Goal: Task Accomplishment & Management: Manage account settings

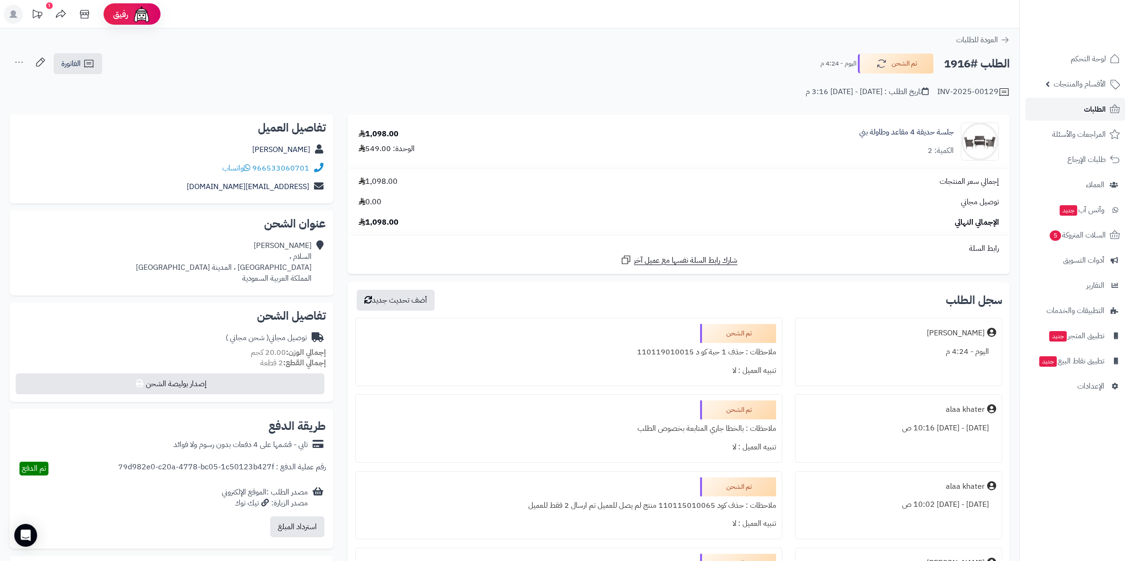
click at [1070, 109] on link "الطلبات" at bounding box center [1076, 109] width 100 height 23
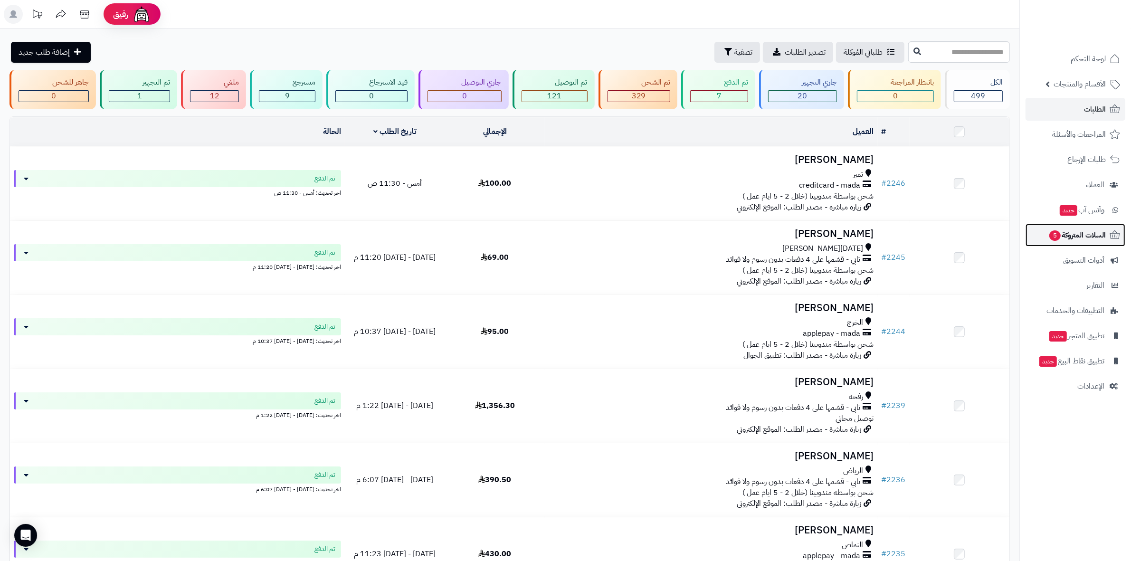
click at [1077, 236] on span "السلات المتروكة 5" at bounding box center [1076, 234] width 57 height 13
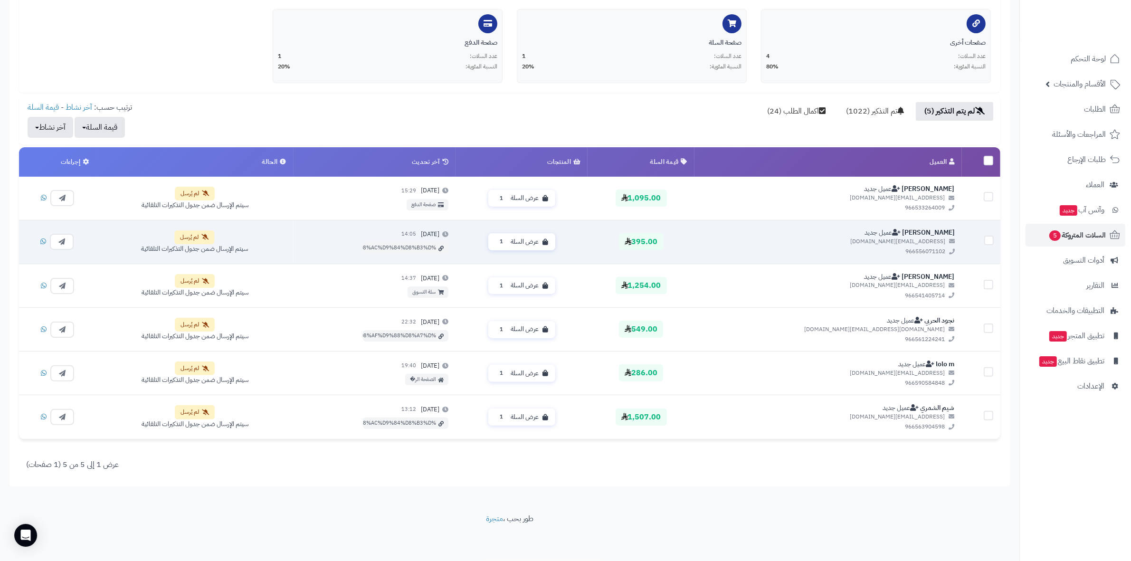
scroll to position [218, 0]
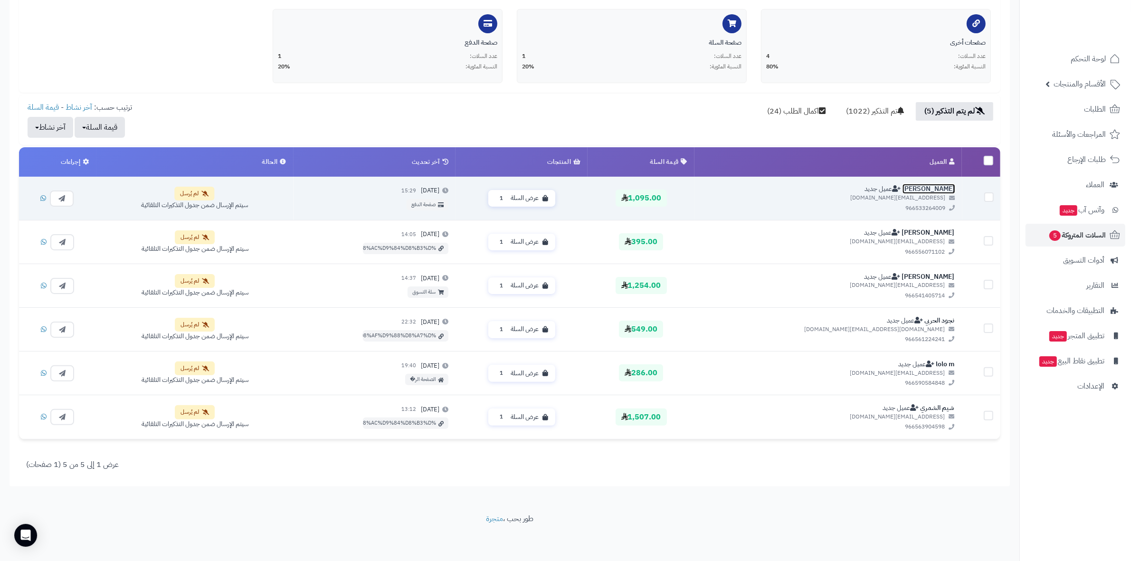
click at [926, 184] on link "bahyah asiri" at bounding box center [928, 189] width 53 height 10
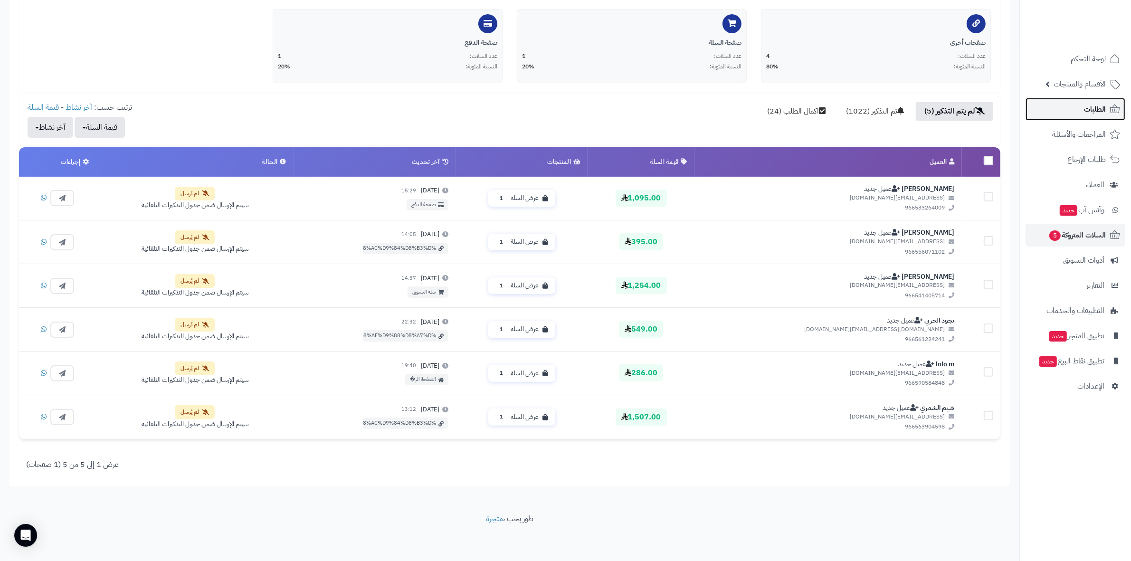
click at [1094, 108] on span "الطلبات" at bounding box center [1095, 109] width 22 height 13
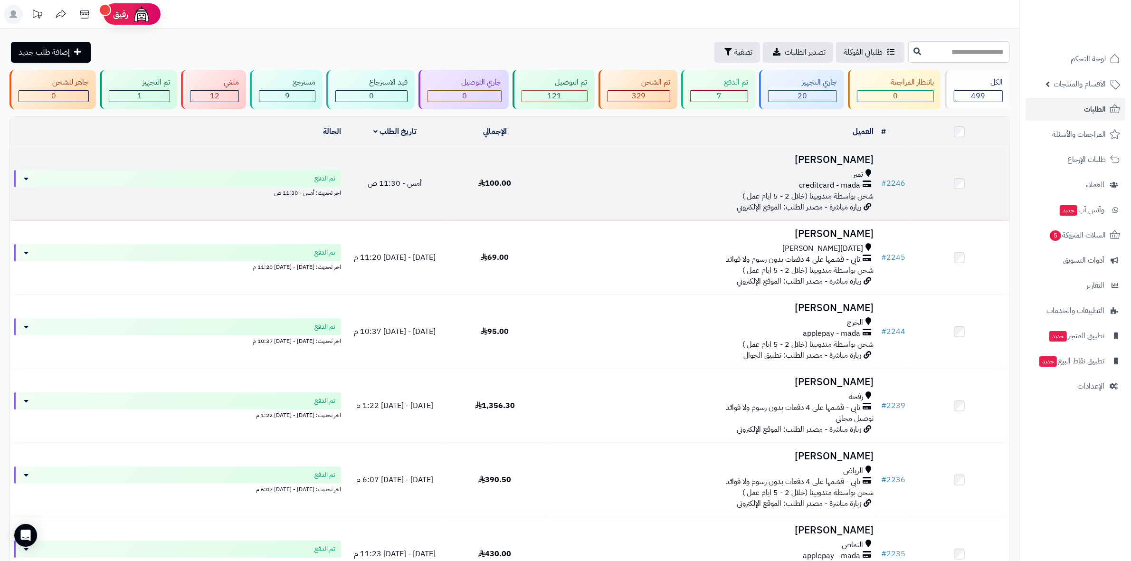
click at [856, 161] on h3 "فيصل الفيصل" at bounding box center [711, 159] width 325 height 11
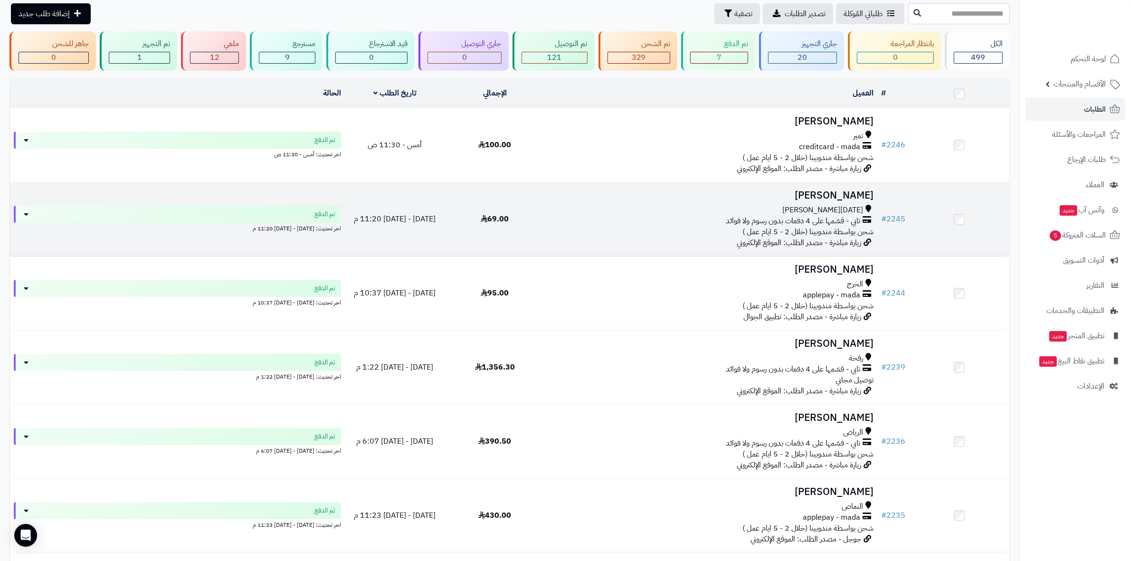
scroll to position [59, 0]
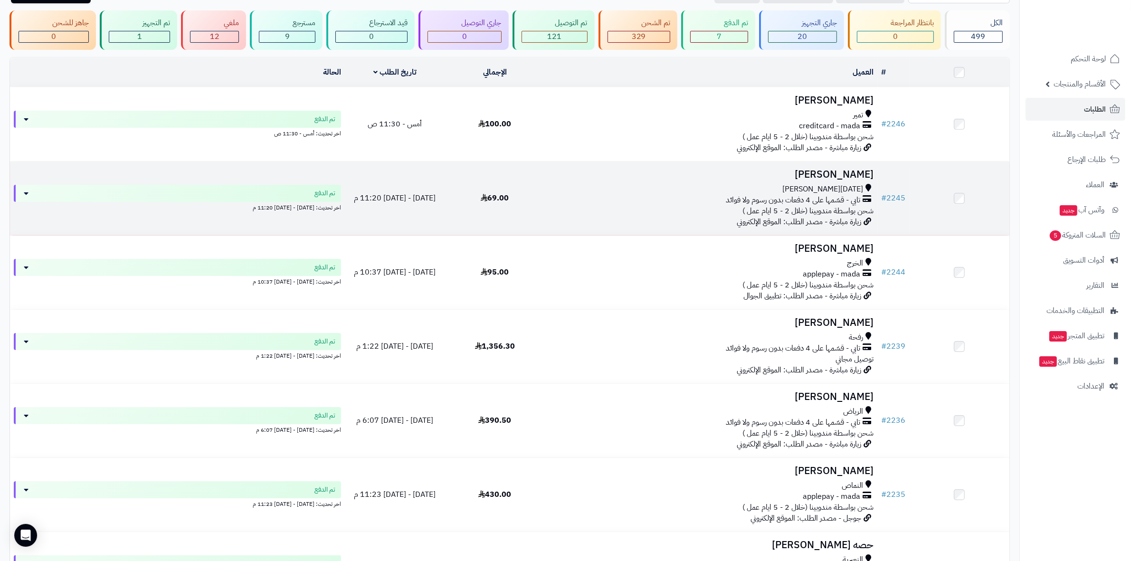
click at [849, 174] on h3 "[PERSON_NAME]" at bounding box center [711, 174] width 325 height 11
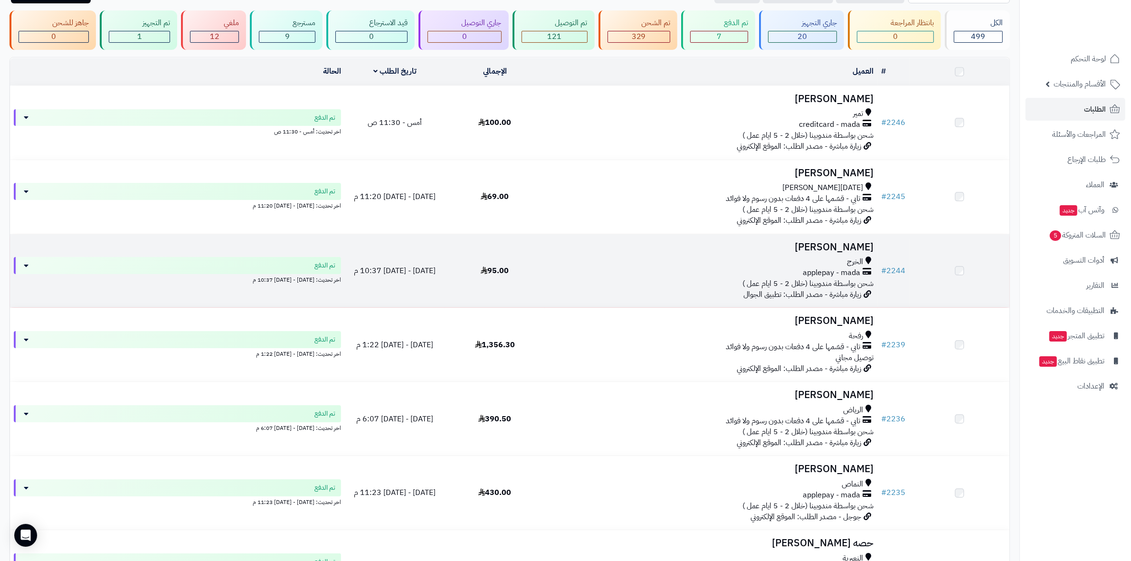
scroll to position [59, 0]
click at [846, 243] on h3 "وفاء الحربي" at bounding box center [711, 248] width 325 height 11
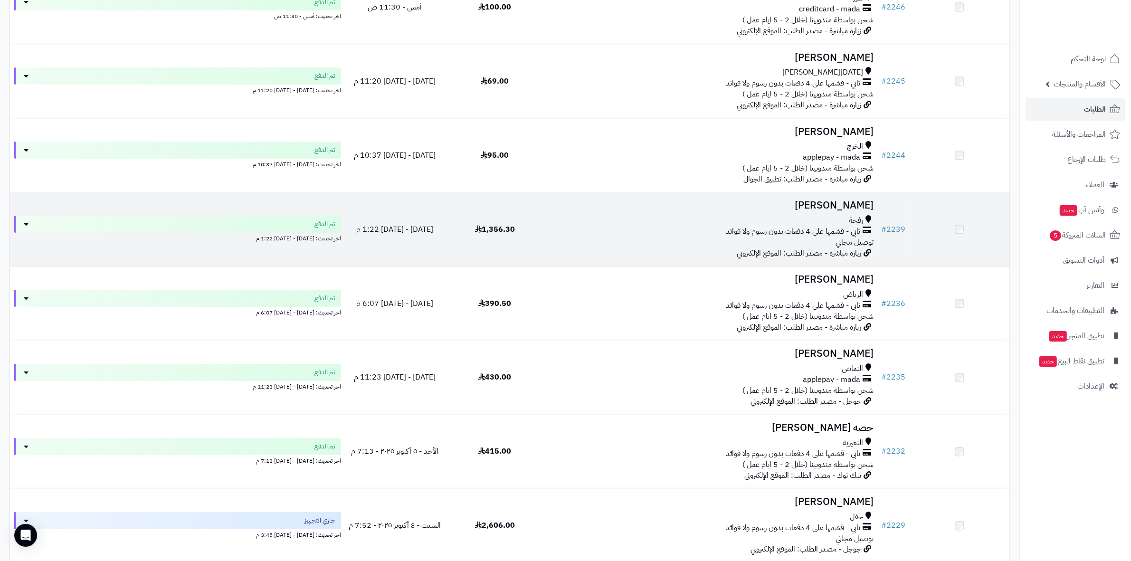
scroll to position [238, 0]
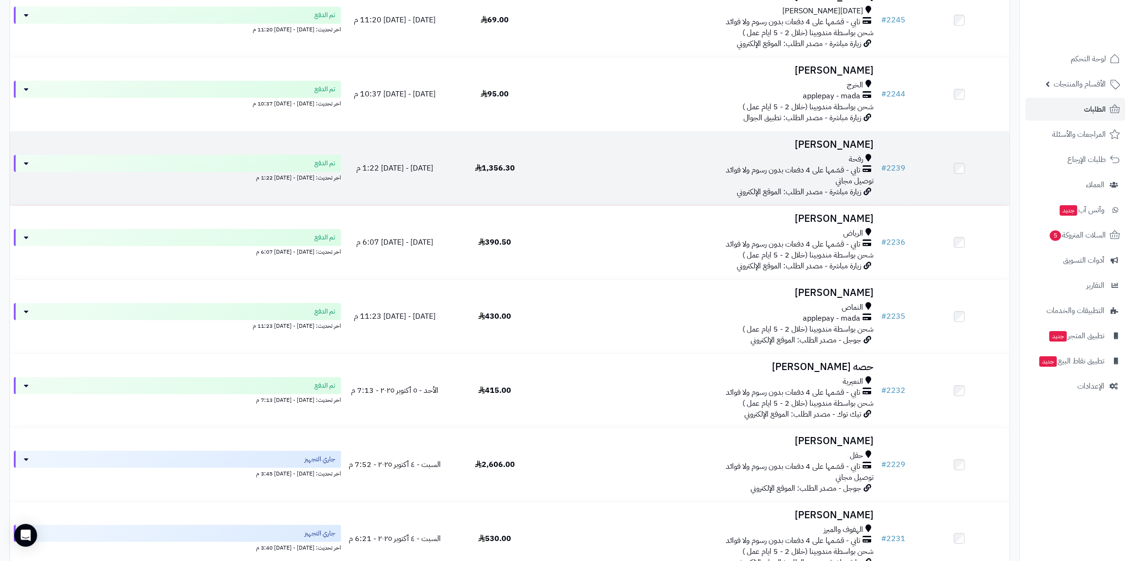
click at [851, 146] on h3 "[PERSON_NAME]" at bounding box center [711, 144] width 325 height 11
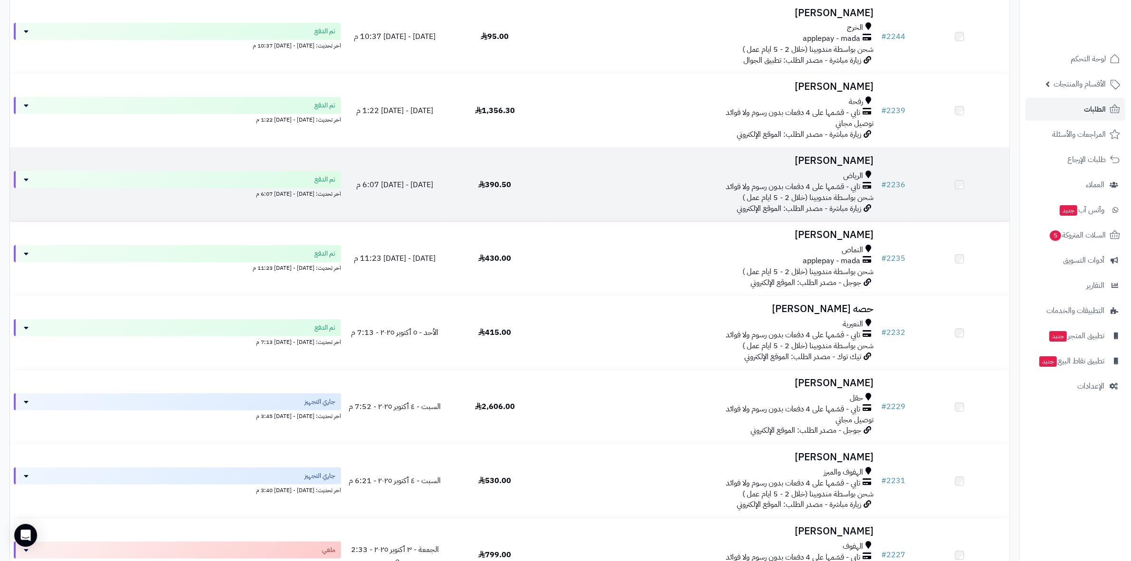
scroll to position [297, 0]
click at [832, 160] on h3 "فهد العمري" at bounding box center [711, 159] width 325 height 11
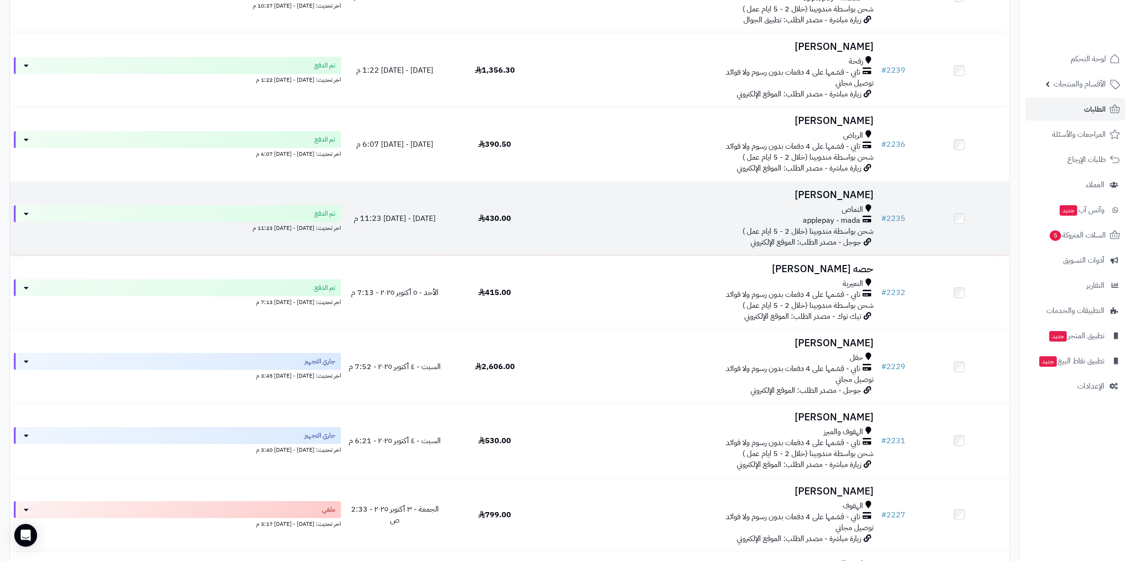
scroll to position [356, 0]
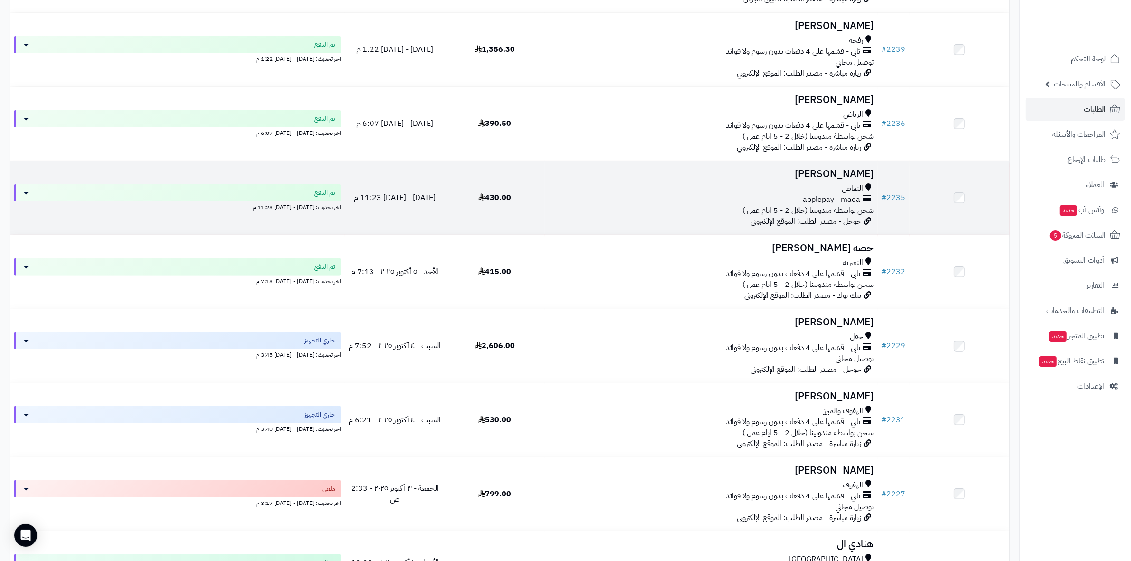
click at [835, 172] on h3 "Somaya Alshehri" at bounding box center [711, 174] width 325 height 11
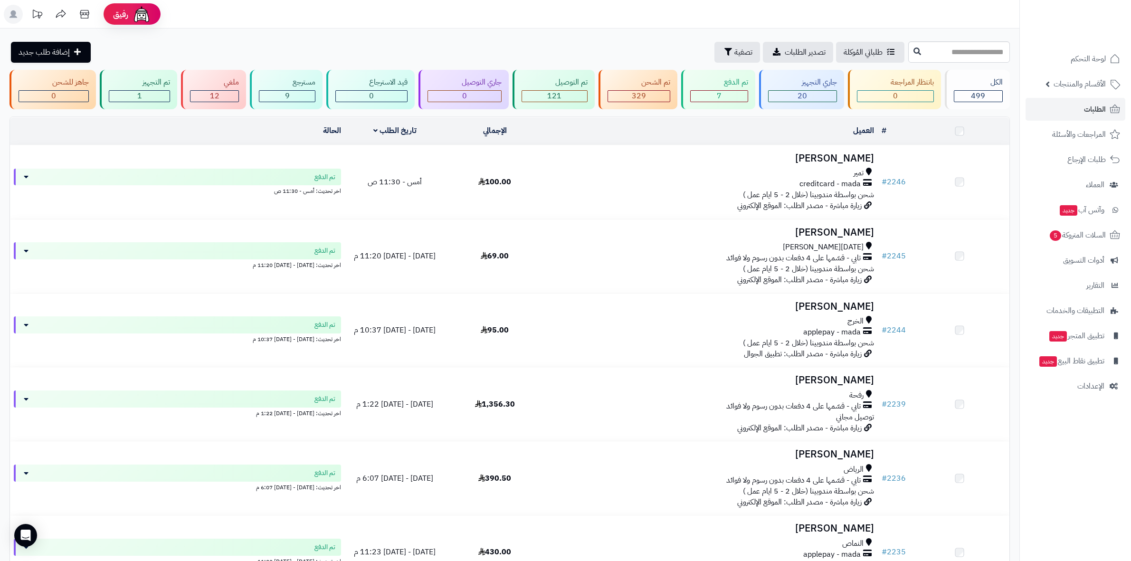
scroll to position [356, 0]
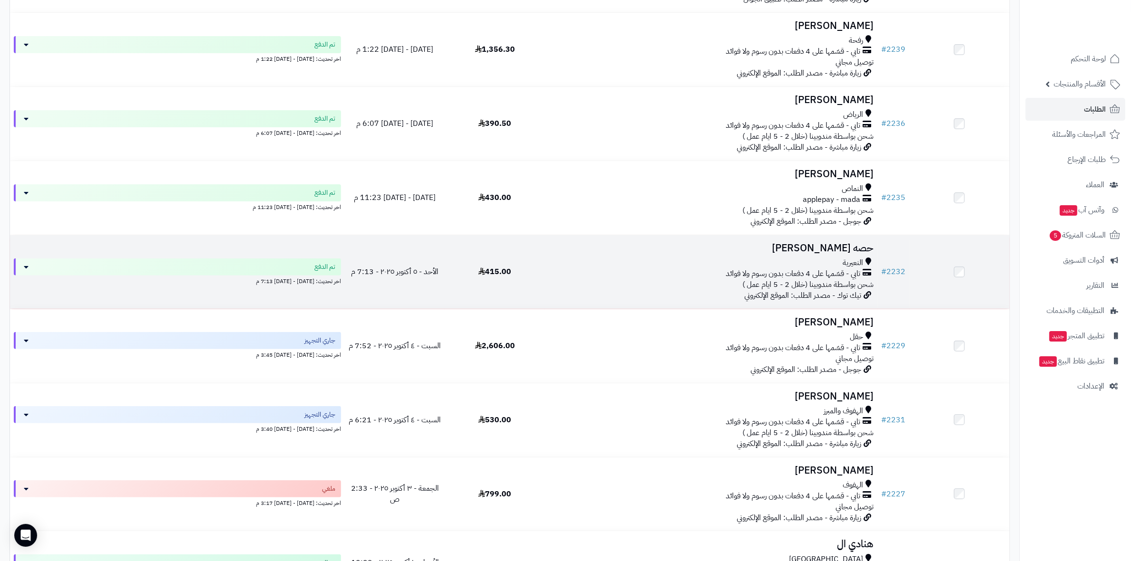
click at [823, 243] on h3 "حصه [PERSON_NAME]" at bounding box center [711, 248] width 325 height 11
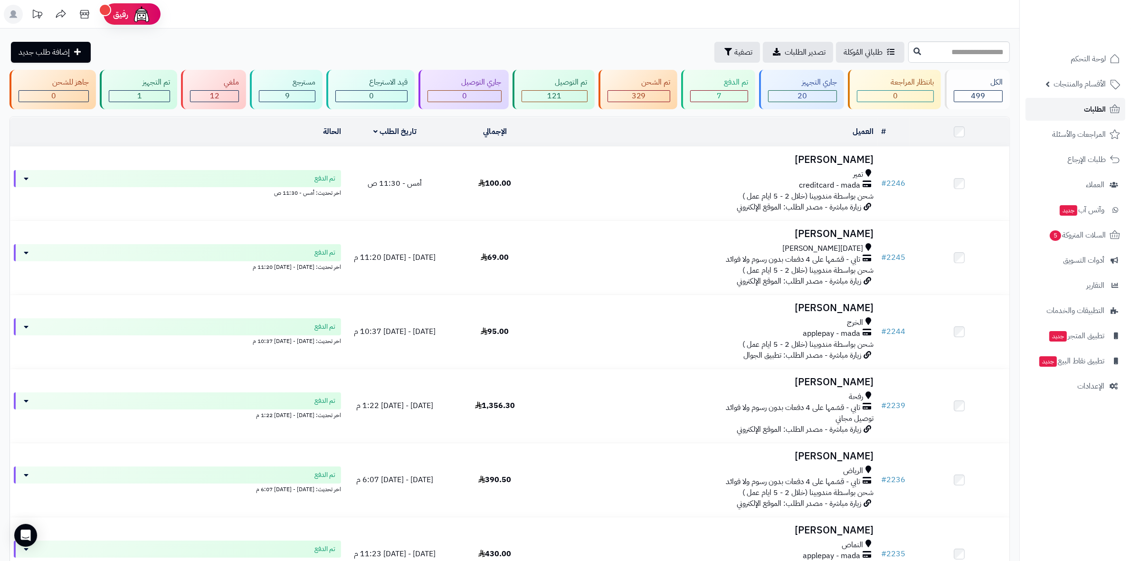
click at [1070, 107] on link "الطلبات" at bounding box center [1076, 109] width 100 height 23
